Goal: Book appointment/travel/reservation

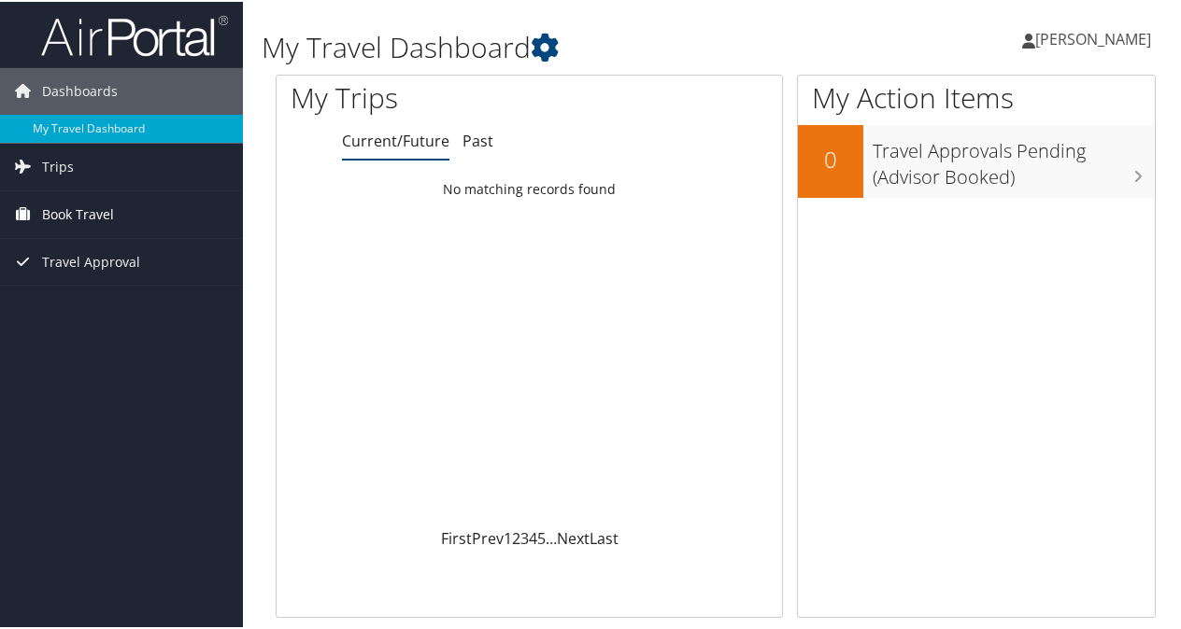
click at [120, 212] on link "Book Travel" at bounding box center [121, 213] width 243 height 47
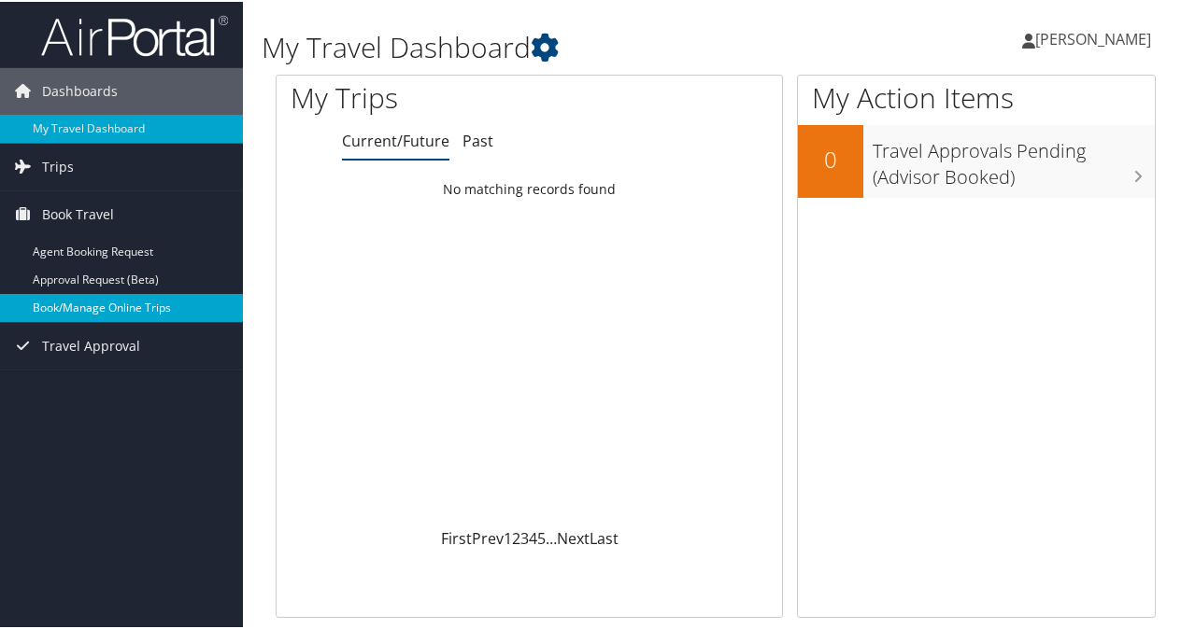
click at [122, 300] on link "Book/Manage Online Trips" at bounding box center [121, 306] width 243 height 28
